Goal: Task Accomplishment & Management: Manage account settings

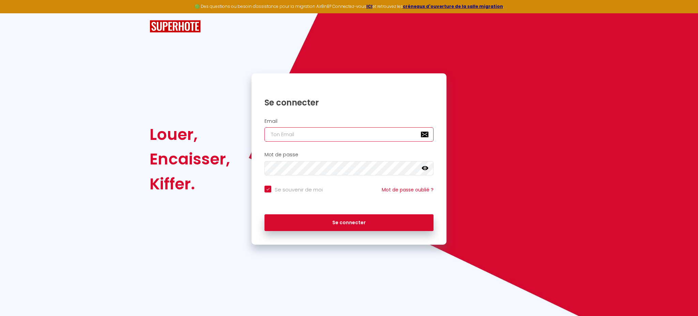
click at [370, 136] on input "email" at bounding box center [349, 134] width 169 height 14
type input "[DOMAIN_NAME][EMAIL_ADDRESS][DOMAIN_NAME]"
click at [265, 214] on button "Se connecter" at bounding box center [349, 222] width 169 height 17
checkbox input "true"
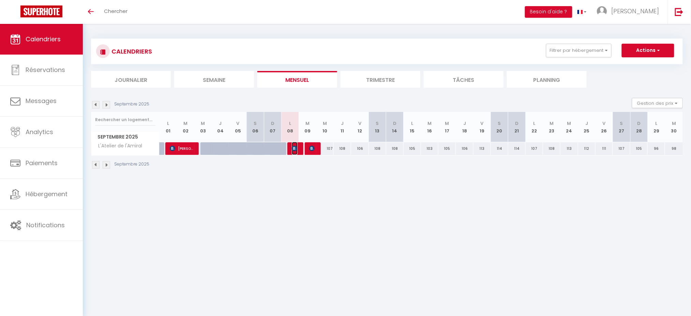
click at [296, 151] on span "[PERSON_NAME]" at bounding box center [295, 148] width 6 height 13
select select "OK"
select select "KO"
select select "0"
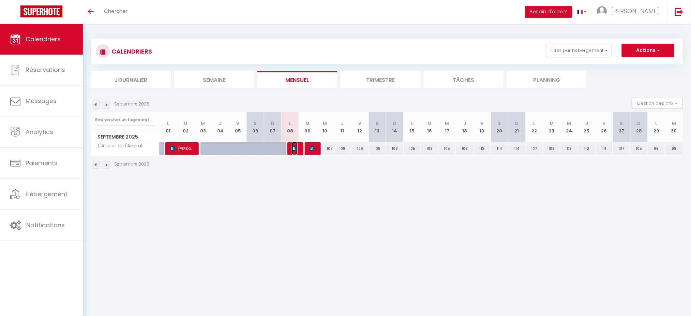
select select "1"
select select
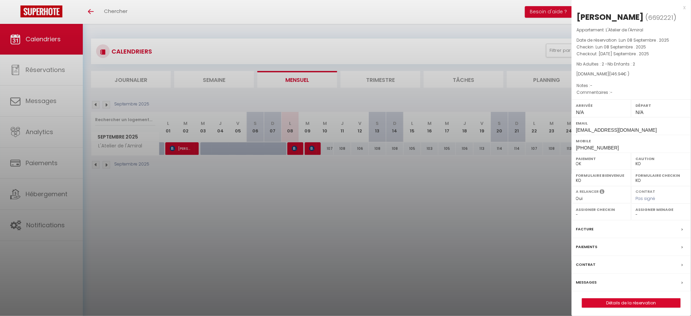
click at [580, 283] on label "Messages" at bounding box center [586, 282] width 21 height 7
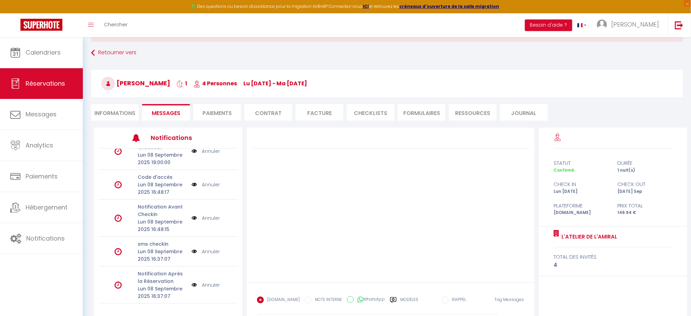
scroll to position [62, 0]
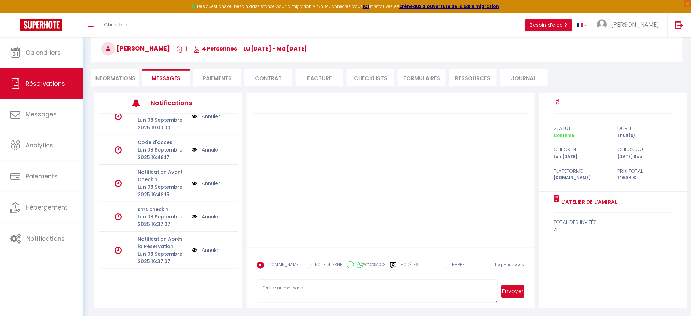
click at [210, 248] on link "Annuler" at bounding box center [211, 250] width 18 height 8
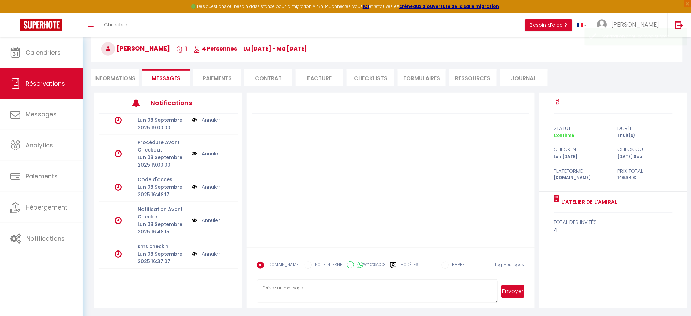
scroll to position [46, 0]
click at [209, 252] on link "Annuler" at bounding box center [211, 254] width 18 height 8
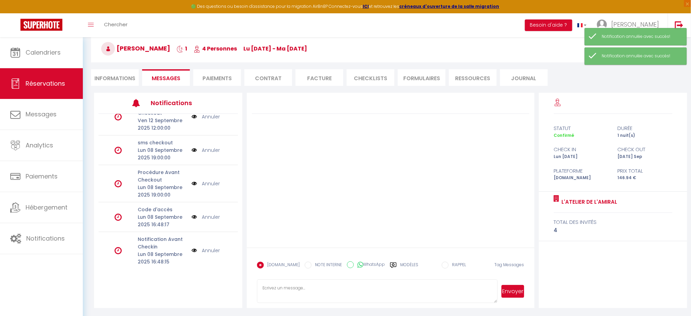
click at [210, 215] on link "Annuler" at bounding box center [211, 217] width 18 height 8
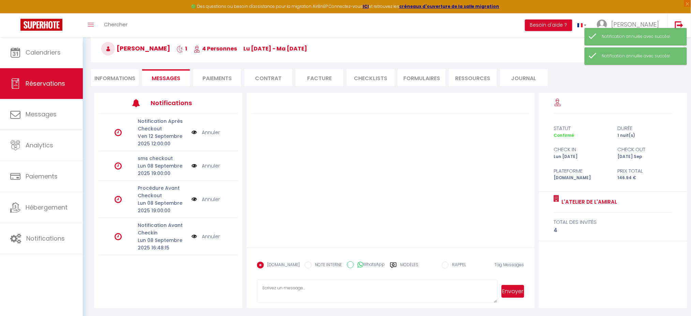
scroll to position [0, 0]
click at [211, 197] on link "Annuler" at bounding box center [211, 199] width 18 height 8
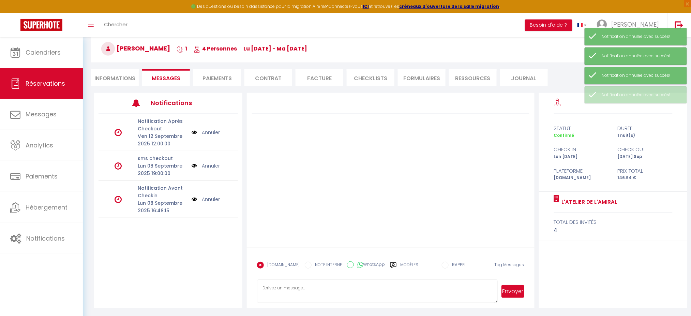
click at [214, 165] on link "Annuler" at bounding box center [211, 166] width 18 height 8
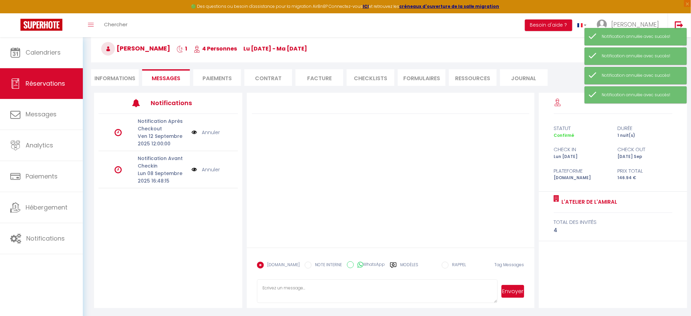
click at [217, 133] on link "Annuler" at bounding box center [211, 133] width 18 height 8
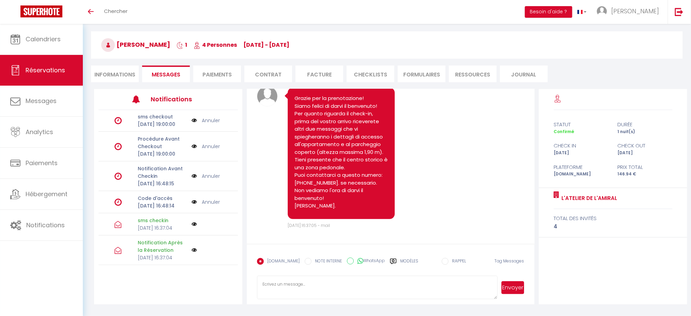
scroll to position [83, 0]
click at [106, 69] on li "Informations" at bounding box center [115, 73] width 48 height 17
select select
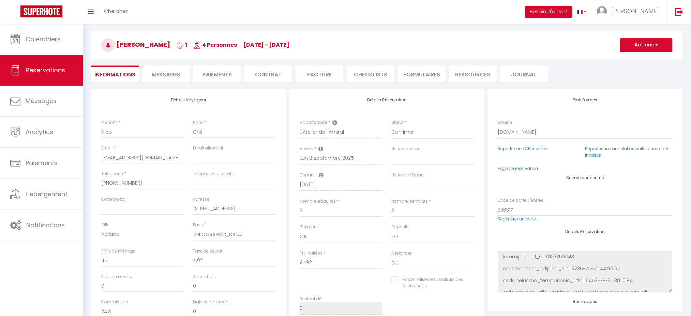
select select
checkbox input "false"
click at [56, 41] on span "Calendriers" at bounding box center [43, 39] width 35 height 9
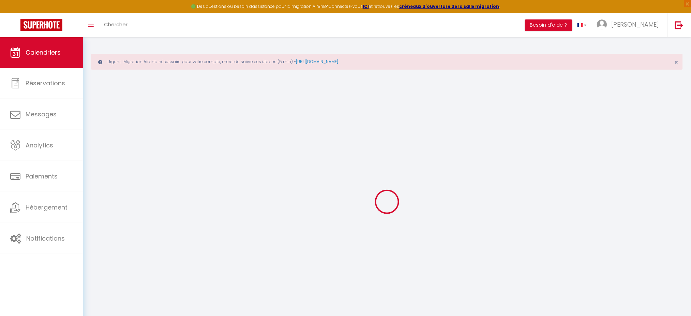
select select
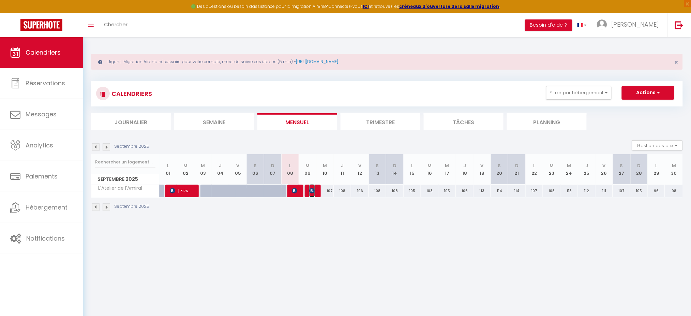
click at [310, 191] on img at bounding box center [311, 190] width 5 height 5
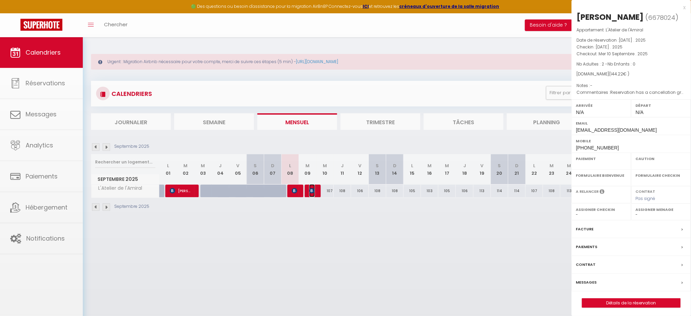
select select "OK"
select select "0"
select select "1"
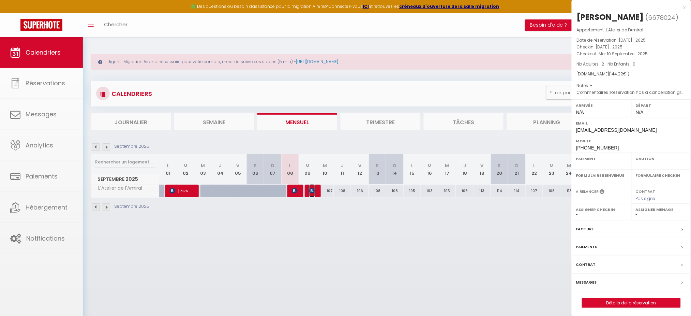
select select
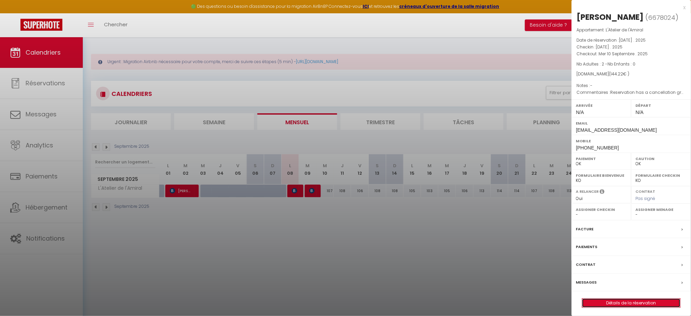
click at [598, 307] on link "Détails de la réservation" at bounding box center [631, 302] width 98 height 9
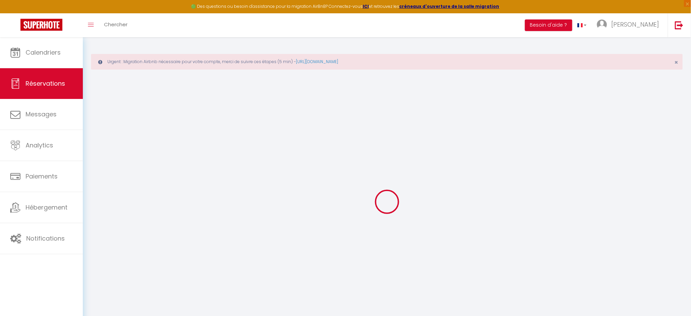
type input "Philippe"
type input "Bietenholz"
type input "pbiete.385642@guest.booking.com"
type input "+41796864116"
type input "1617"
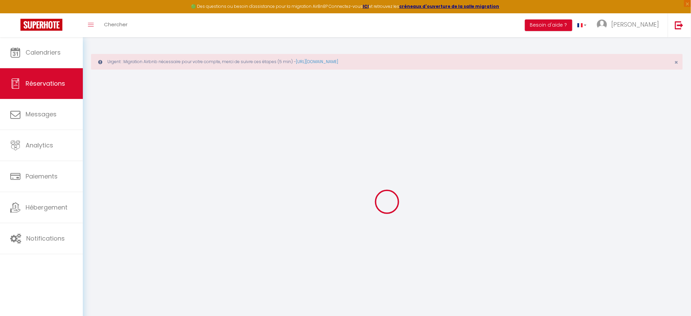
type input "Chemin du Closeau 2"
type input "Remaufens"
select select "CH"
type input "23.83"
select select "3781"
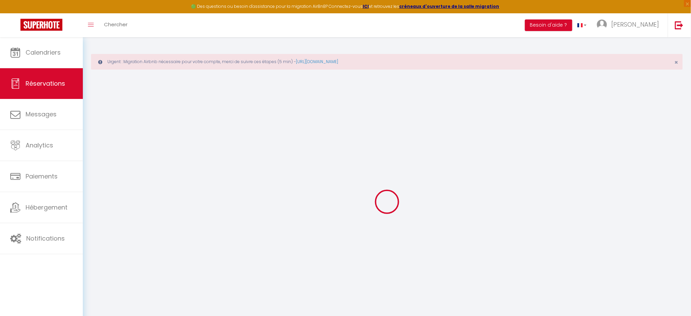
select select "1"
select select
type input "2"
select select "12"
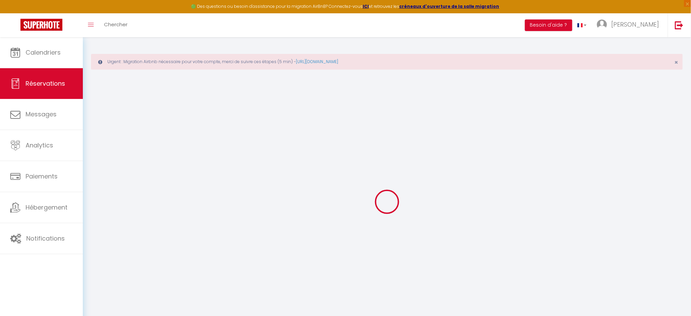
select select "15"
type input "95.2"
checkbox input "false"
type input "0"
select select "2"
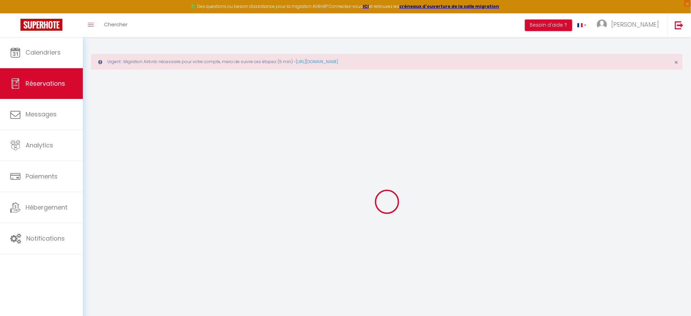
type input "0"
select select
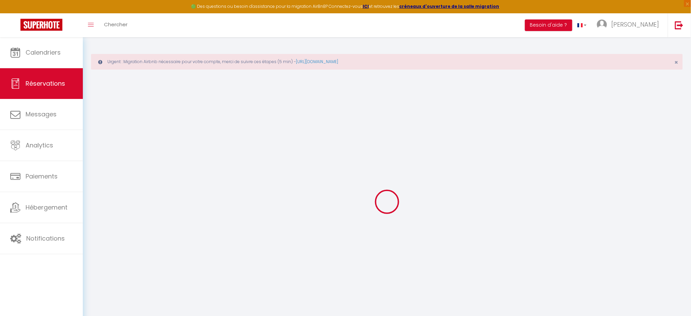
checkbox input "false"
select select
checkbox input "false"
select select
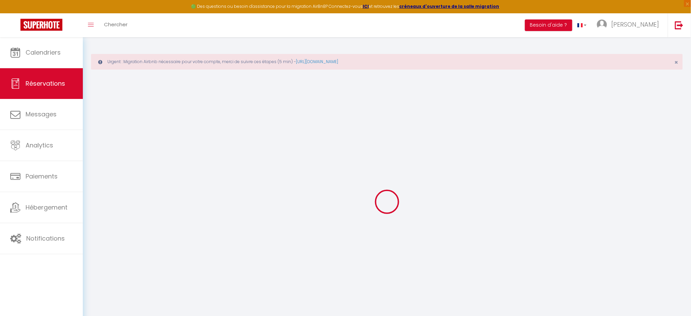
select select
checkbox input "false"
select select
checkbox input "false"
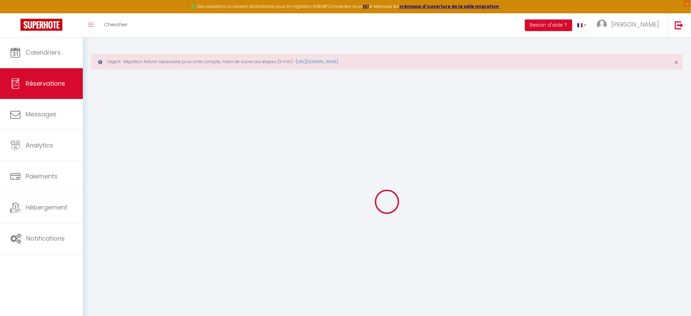
type textarea "Reservation has a cancellation grace period. Do not charge if cancelled before …"
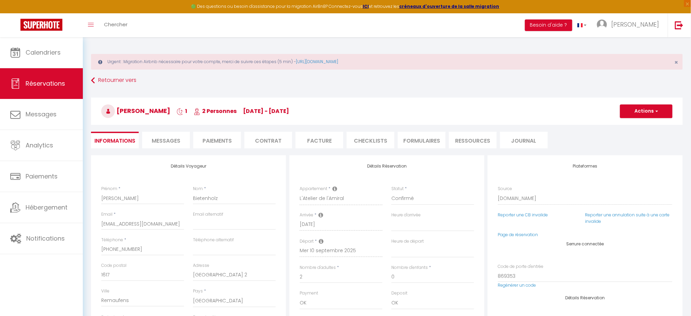
type input "45"
type input "4.02"
select select
checkbox input "false"
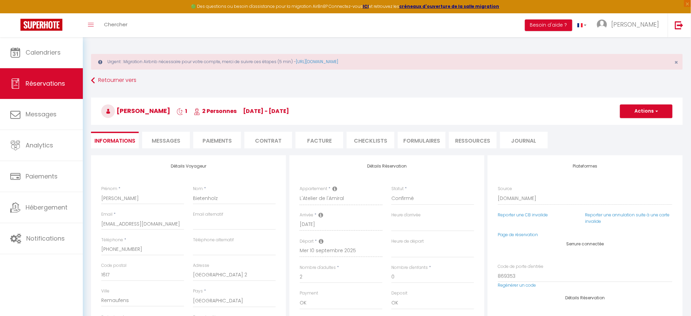
select select
click at [68, 86] on link "Réservations" at bounding box center [41, 83] width 83 height 31
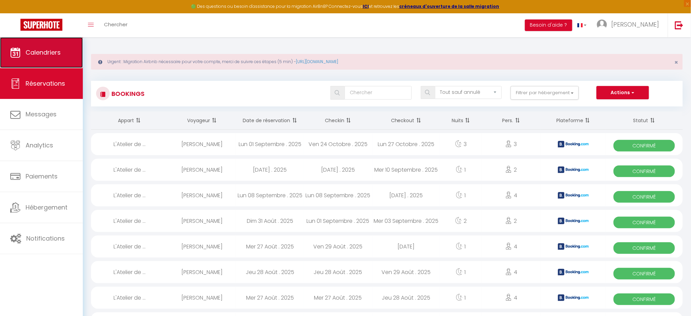
click at [61, 47] on link "Calendriers" at bounding box center [41, 52] width 83 height 31
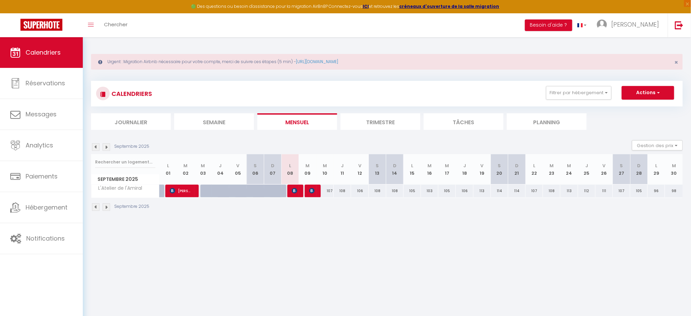
click at [105, 147] on img at bounding box center [107, 147] width 8 height 8
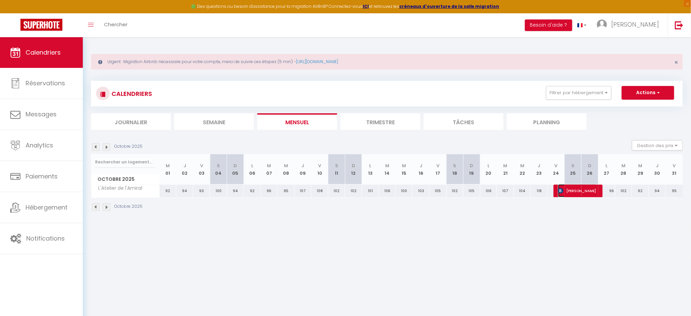
click at [575, 190] on span "Aline Causse" at bounding box center [578, 190] width 40 height 13
select select "OK"
select select "KO"
select select "0"
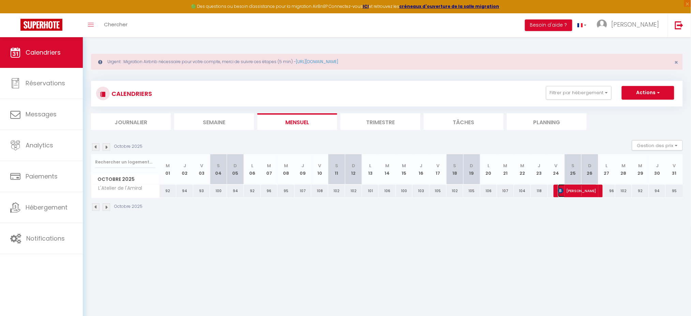
select select "1"
select select
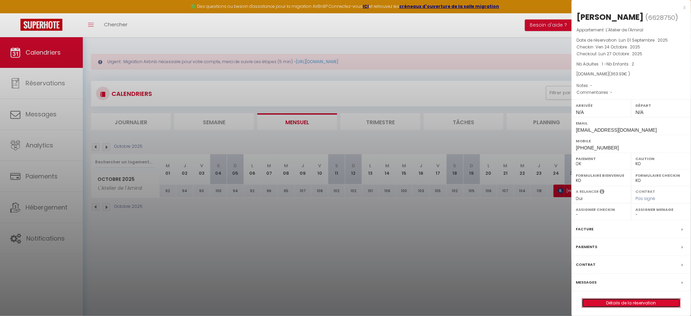
click at [619, 302] on link "Détails de la réservation" at bounding box center [631, 302] width 98 height 9
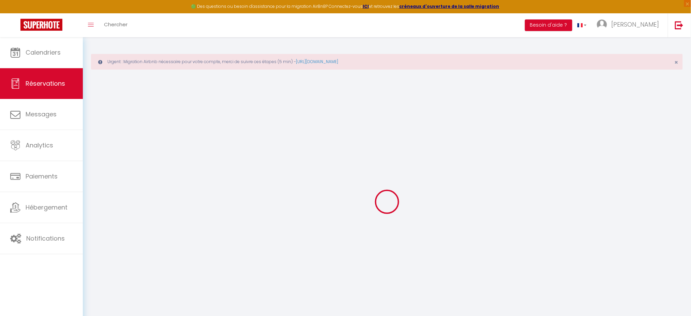
type input "Aline"
type input "Causse"
type input "acauss.224315@guest.booking.com"
type input "+33622322487"
type input "250 Rue De La Balaurie"
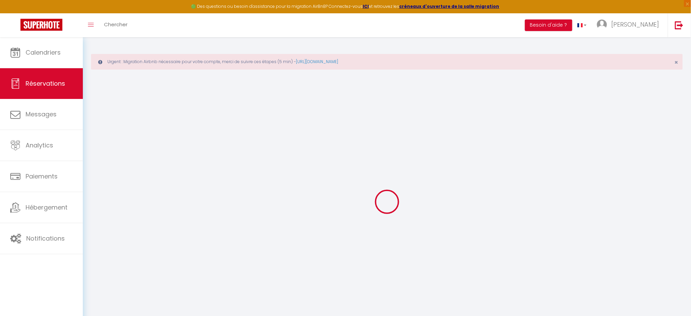
type input "Saint Aunes"
select select "FR"
type input "60.84"
select select "3781"
select select "1"
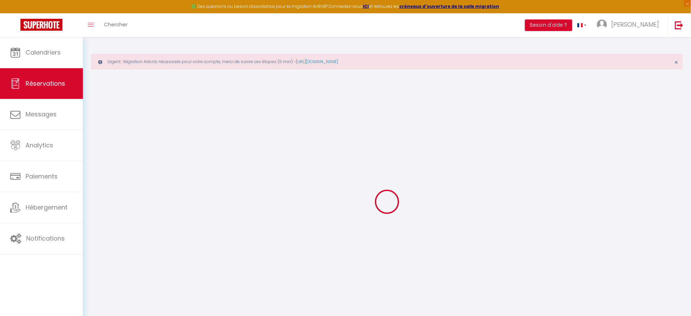
select select
type input "1"
type input "2"
select select "12"
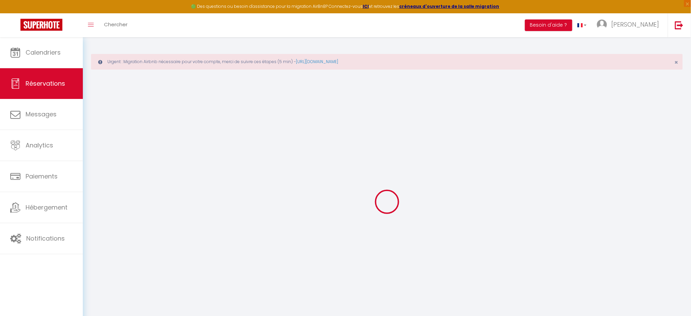
select select
type input "312.9"
checkbox input "false"
type input "0"
select select "2"
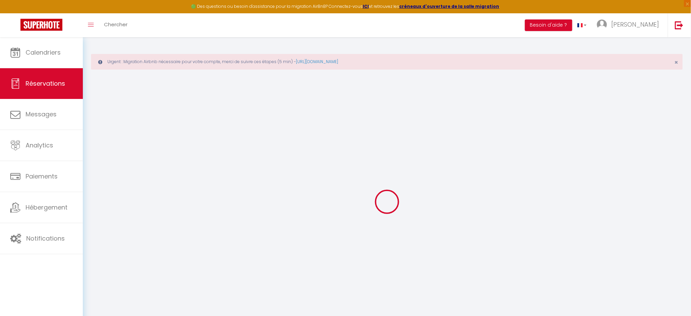
type input "0"
select select
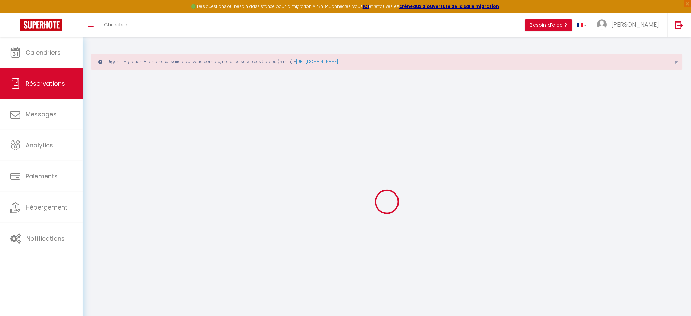
select select "14"
checkbox input "false"
select select
checkbox input "false"
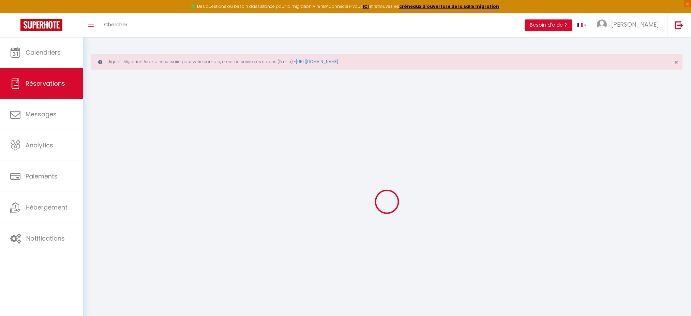
select select
checkbox input "false"
type input "45"
type input "6.03"
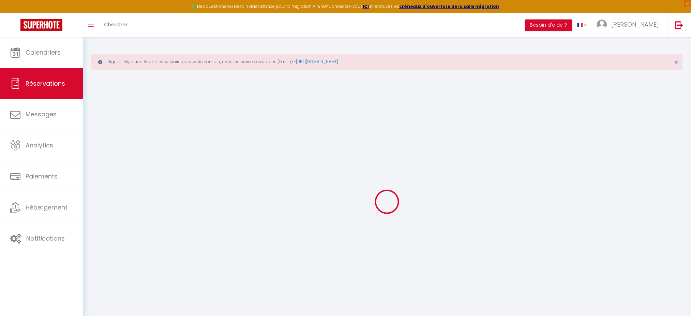
select select
checkbox input "false"
select select
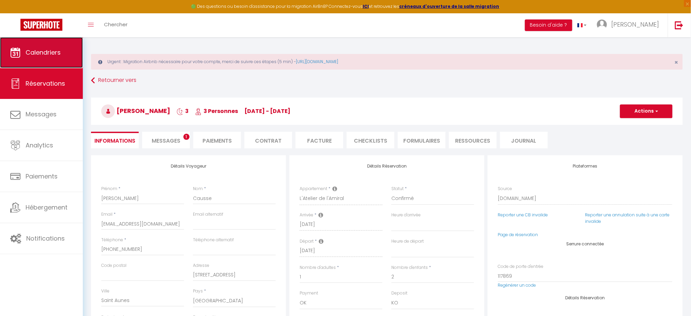
click at [32, 55] on span "Calendriers" at bounding box center [43, 52] width 35 height 9
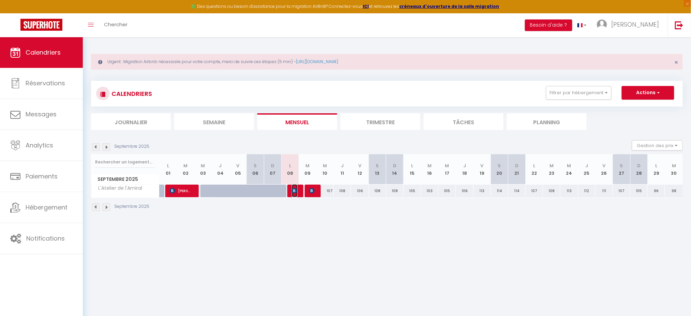
click at [296, 192] on img at bounding box center [294, 190] width 5 height 5
select select "OK"
select select "KO"
select select "0"
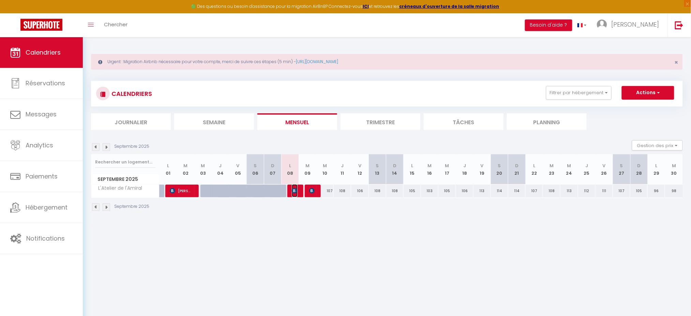
select select "1"
select select
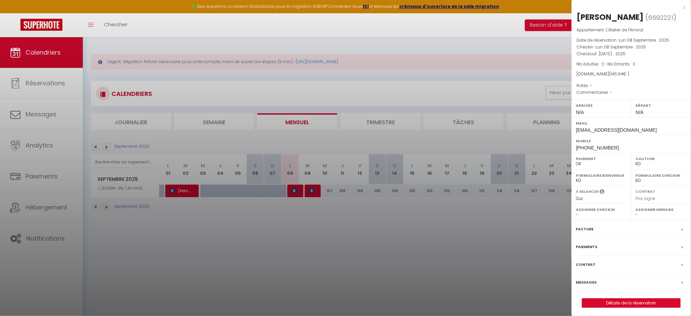
click at [586, 281] on label "Messages" at bounding box center [586, 282] width 21 height 7
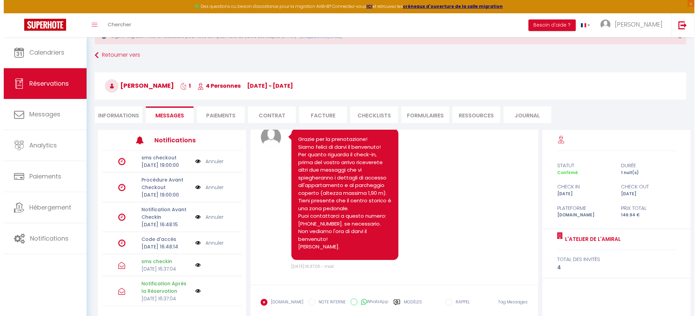
scroll to position [45, 0]
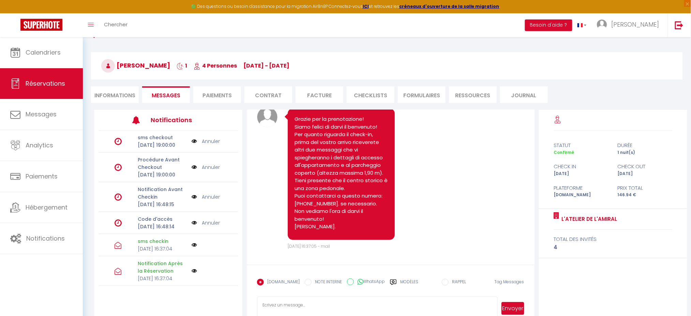
click at [192, 193] on img at bounding box center [194, 197] width 5 height 8
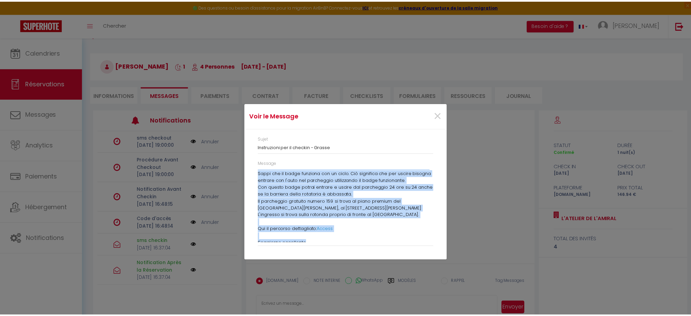
scroll to position [163, 0]
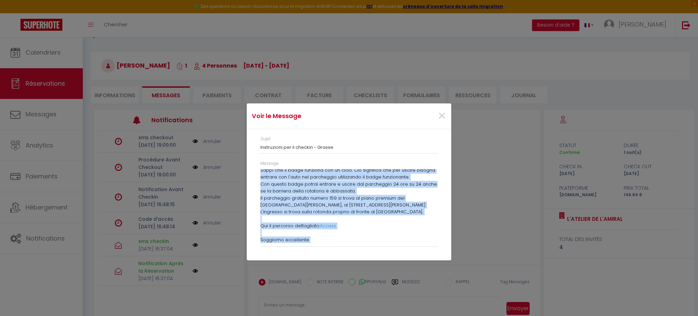
drag, startPoint x: 260, startPoint y: 174, endPoint x: 388, endPoint y: 245, distance: 146.4
click at [388, 245] on div "Message Buongiorno, L'appartamento si trova in una strada pedonale al 13 rue Am…" at bounding box center [349, 203] width 177 height 86
copy p "Buongiorno, L'appartamento si trova in una strada pedonale al 13 rue Amiral de …"
click at [440, 116] on span "×" at bounding box center [442, 116] width 9 height 20
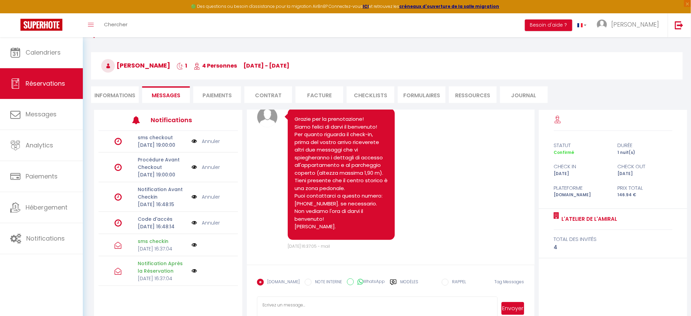
click at [288, 305] on textarea at bounding box center [377, 308] width 240 height 24
paste textarea "Buongiorno, L'appartamento si trova in una strada pedonale al 13 rue Amiral de …"
type textarea "Buongiorno, L'appartamento si trova in una strada pedonale al 13 rue Amiral de …"
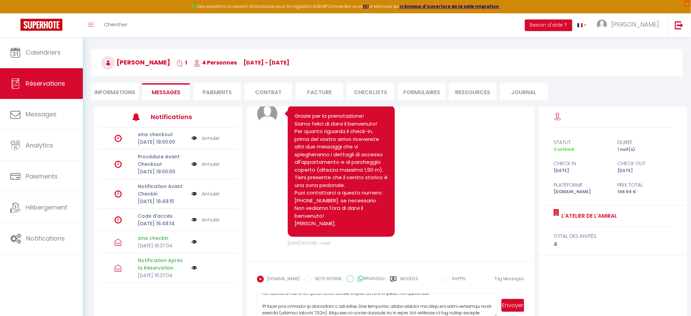
scroll to position [0, 0]
drag, startPoint x: 303, startPoint y: 309, endPoint x: 248, endPoint y: 281, distance: 62.1
click at [248, 281] on form "Booking.com NOTE INTERNE WhatsApp Modèles 8 « ‹ » › Sep 2025 2020 ~ 2030 Dim Lu…" at bounding box center [391, 292] width 288 height 61
